Goal: Find specific page/section: Find specific page/section

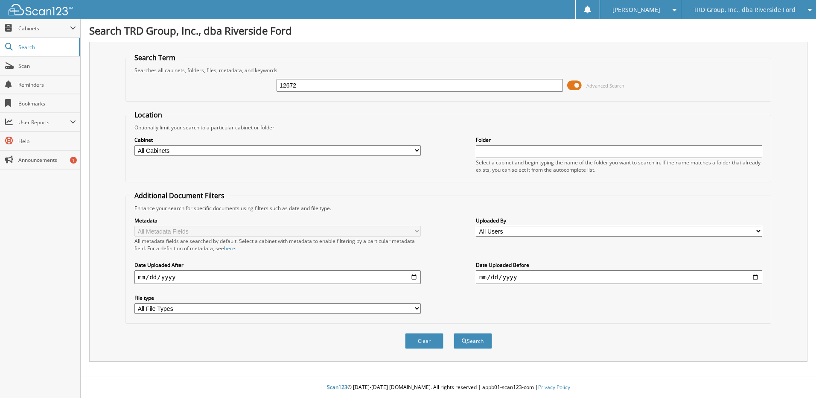
type input "12672"
click at [453, 333] on button "Search" at bounding box center [472, 341] width 38 height 16
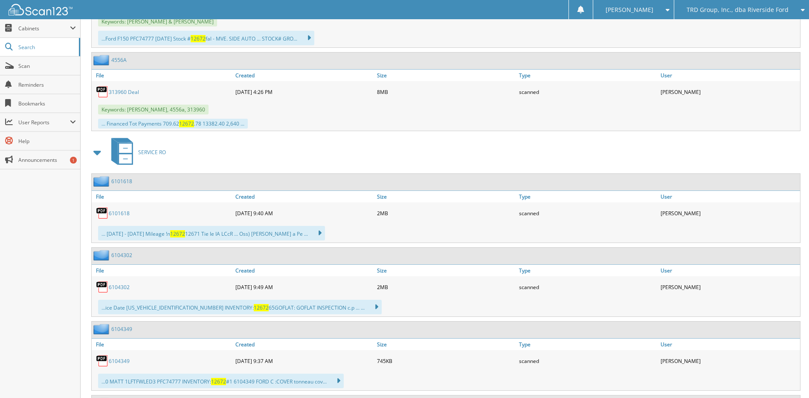
scroll to position [213, 0]
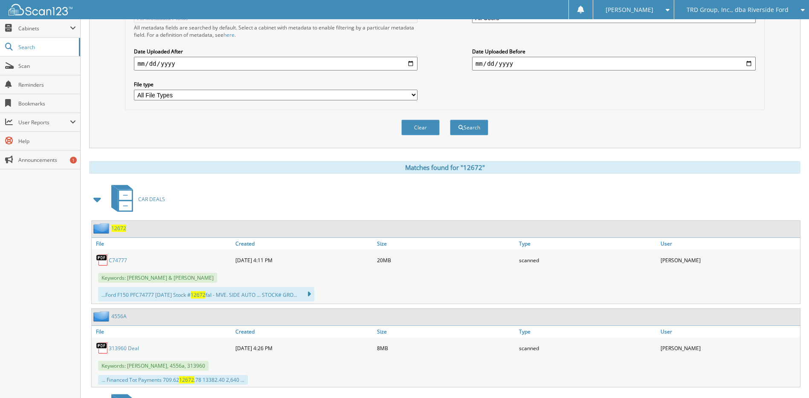
click at [116, 229] on span "12672" at bounding box center [118, 227] width 15 height 7
